Goal: Information Seeking & Learning: Learn about a topic

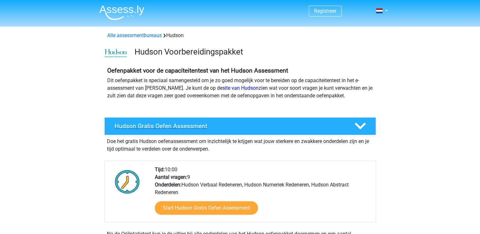
click at [146, 125] on h4 "Hudson Gratis Oefen Assessment" at bounding box center [230, 125] width 230 height 7
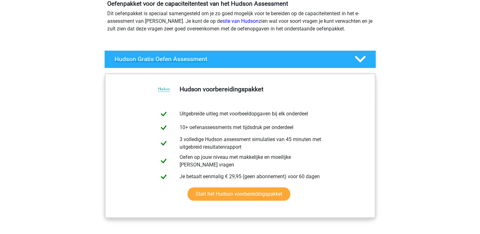
scroll to position [95, 0]
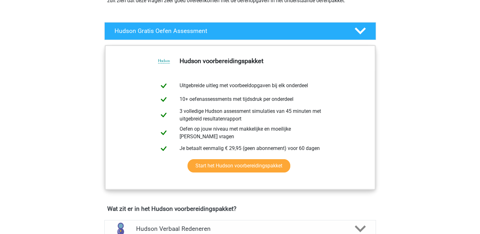
drag, startPoint x: 393, startPoint y: 41, endPoint x: 381, endPoint y: 49, distance: 14.4
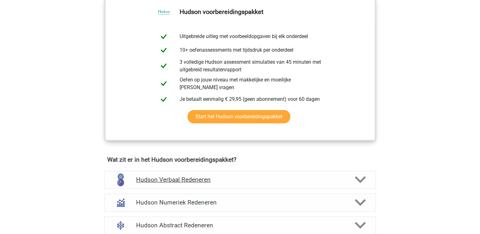
scroll to position [190, 0]
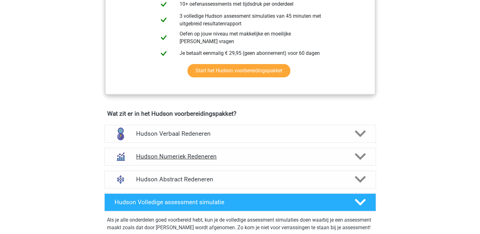
click at [359, 154] on icon at bounding box center [360, 156] width 11 height 11
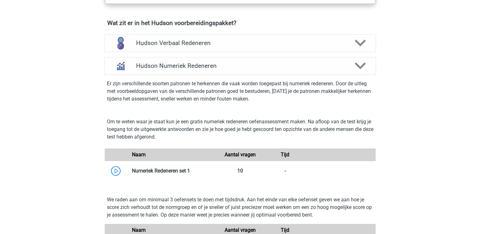
scroll to position [286, 0]
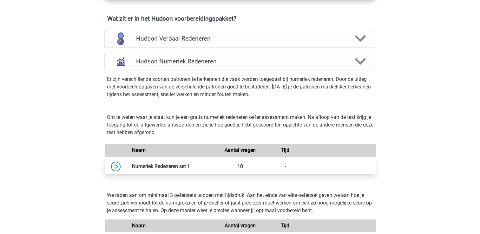
click at [190, 167] on link at bounding box center [190, 166] width 0 height 6
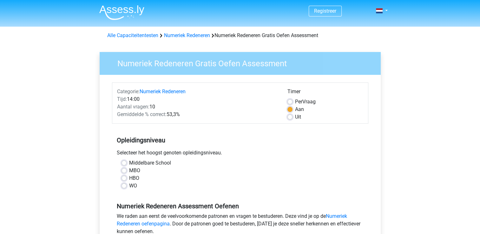
click at [129, 163] on label "Middelbare School" at bounding box center [150, 163] width 42 height 8
click at [123, 163] on input "Middelbare School" at bounding box center [124, 162] width 5 height 6
radio input "true"
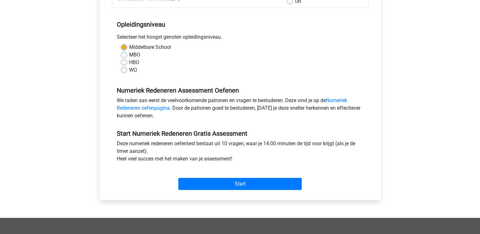
scroll to position [127, 0]
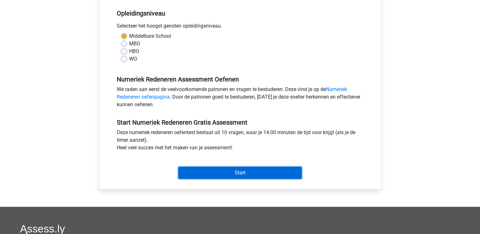
click at [222, 173] on input "Start" at bounding box center [239, 173] width 123 height 12
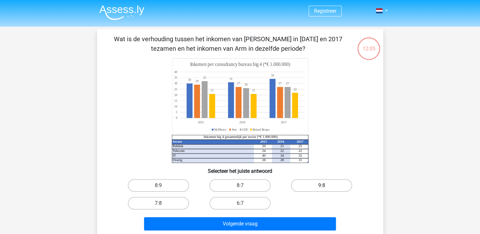
click at [327, 187] on label "9:8" at bounding box center [321, 185] width 61 height 13
click at [326, 187] on input "9:8" at bounding box center [324, 188] width 4 height 4
radio input "true"
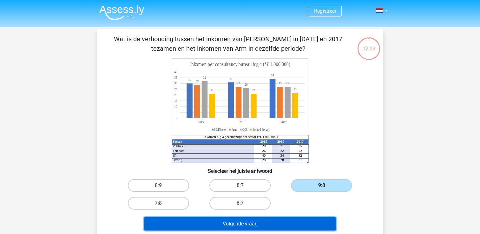
click at [254, 226] on button "Volgende vraag" at bounding box center [240, 223] width 192 height 13
